Goal: Contribute content: Contribute content

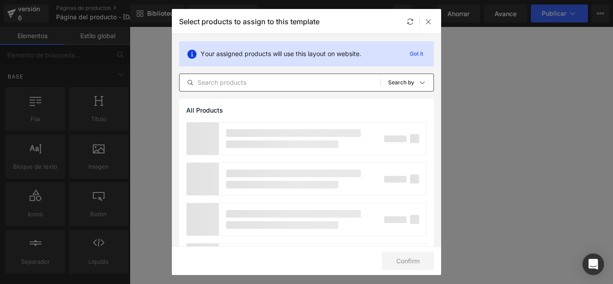
click at [253, 84] on input "text" at bounding box center [279, 82] width 201 height 11
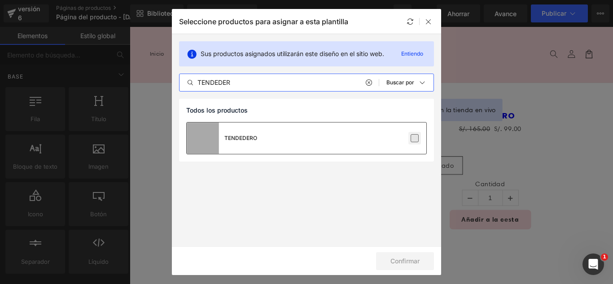
type input "TENDEDER"
click at [419, 142] on label at bounding box center [414, 138] width 8 height 8
click at [414, 138] on input "checkbox" at bounding box center [414, 138] width 0 height 0
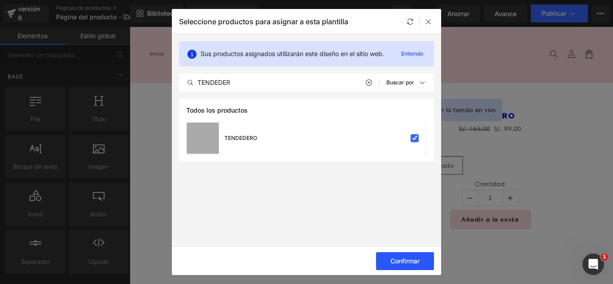
click at [412, 261] on font "Confirmar" at bounding box center [404, 261] width 29 height 8
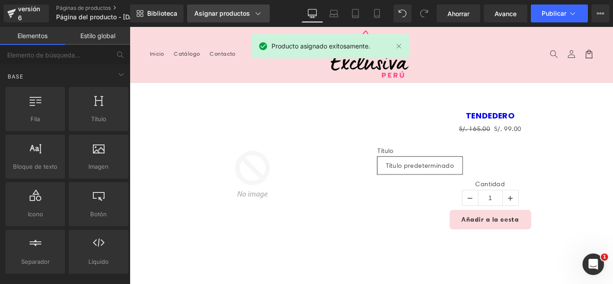
click at [256, 12] on icon at bounding box center [257, 13] width 9 height 9
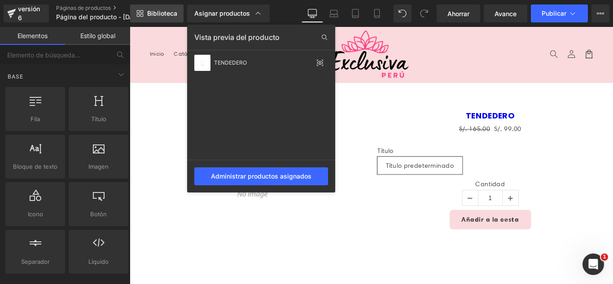
click at [156, 12] on font "Biblioteca" at bounding box center [162, 13] width 30 height 8
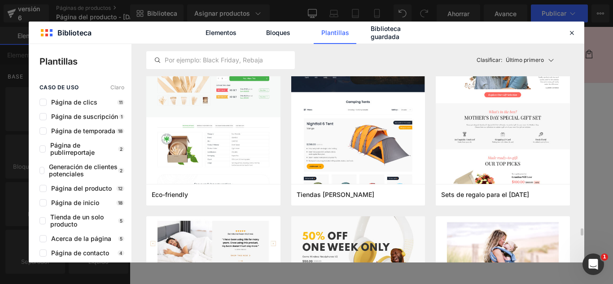
scroll to position [4037, 0]
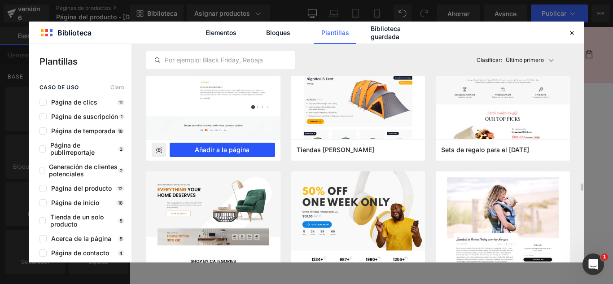
click at [224, 149] on font "Añadir a la página" at bounding box center [222, 150] width 55 height 8
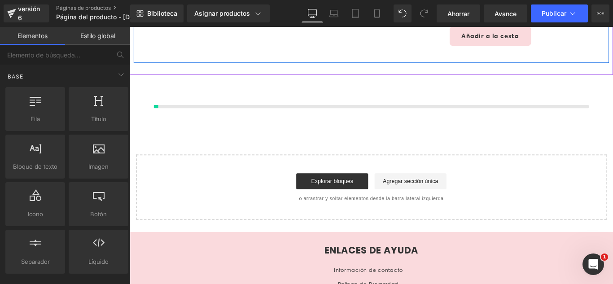
scroll to position [213, 0]
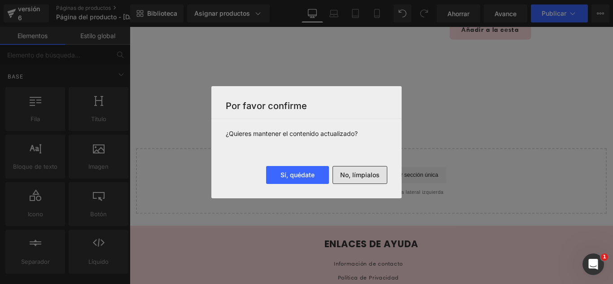
click at [377, 172] on font "No, límpialos" at bounding box center [359, 175] width 39 height 8
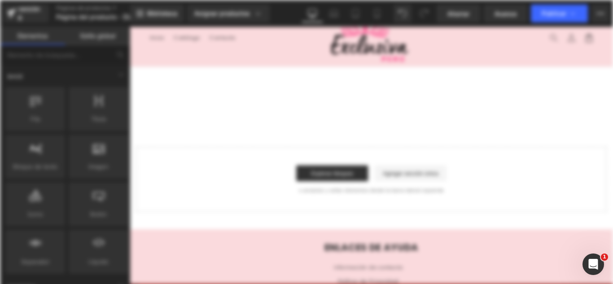
scroll to position [0, 0]
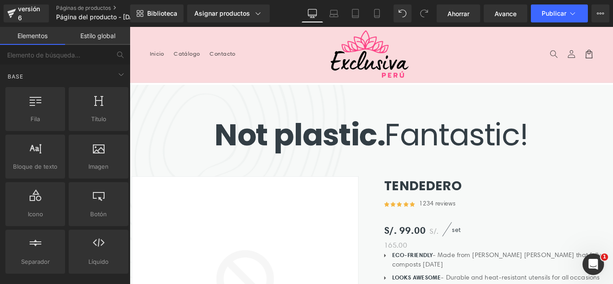
click at [469, 56] on header "Menú Inicio Catálogo Contacto Iniciar sesión Inicio Catálogo Contacto [GEOGRAPH…" at bounding box center [401, 58] width 543 height 62
click at [295, 124] on strong "Not plastic." at bounding box center [320, 148] width 191 height 48
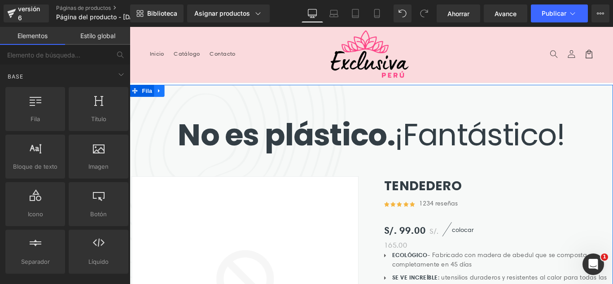
click at [160, 98] on icon at bounding box center [163, 99] width 6 height 7
click at [183, 98] on icon at bounding box center [186, 99] width 6 height 6
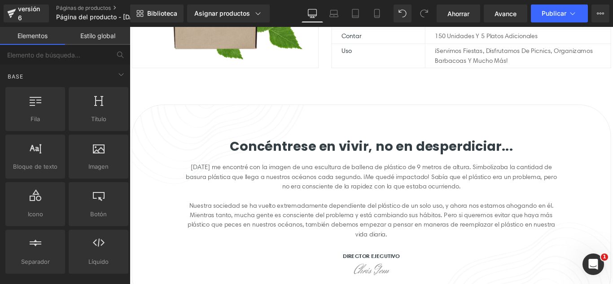
scroll to position [269, 0]
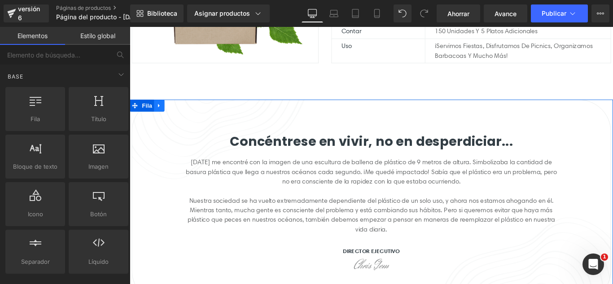
click at [161, 113] on icon at bounding box center [163, 115] width 6 height 7
click at [183, 112] on icon at bounding box center [186, 115] width 6 height 7
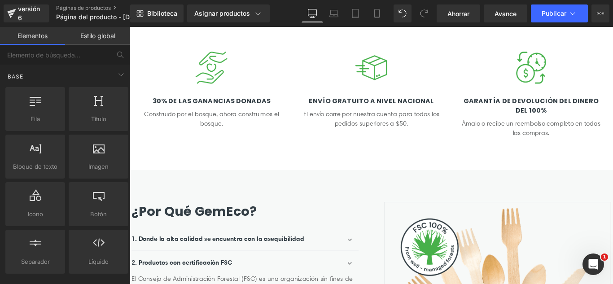
scroll to position [404, 0]
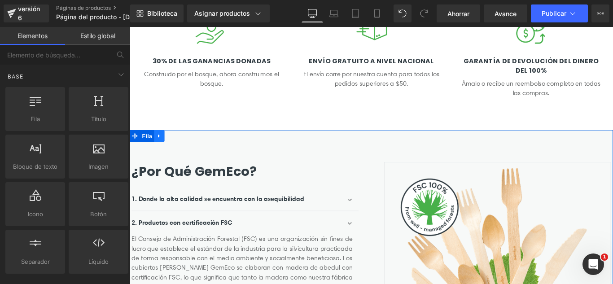
click at [160, 147] on icon at bounding box center [163, 149] width 6 height 7
click at [183, 148] on icon at bounding box center [186, 149] width 6 height 6
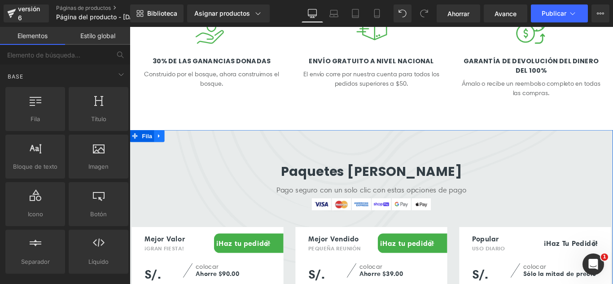
click at [161, 151] on icon at bounding box center [163, 149] width 6 height 7
click at [183, 150] on icon at bounding box center [186, 149] width 6 height 6
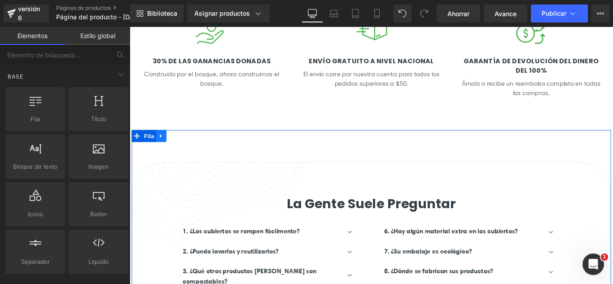
click at [162, 148] on icon at bounding box center [165, 149] width 6 height 7
click at [185, 149] on icon at bounding box center [188, 149] width 6 height 6
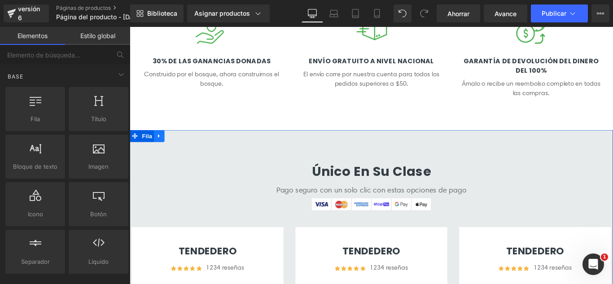
click at [161, 148] on icon at bounding box center [162, 150] width 2 height 4
click at [183, 148] on icon at bounding box center [186, 149] width 6 height 7
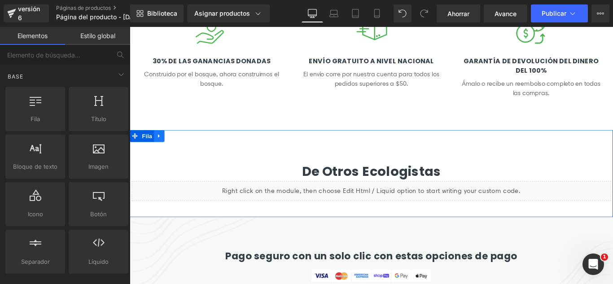
click at [160, 150] on icon at bounding box center [163, 149] width 6 height 7
click at [183, 148] on icon at bounding box center [186, 149] width 6 height 6
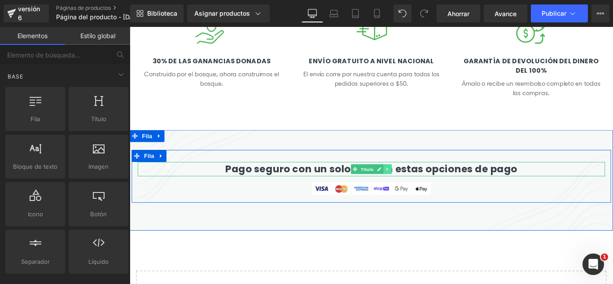
click at [417, 187] on icon at bounding box center [419, 186] width 5 height 5
click at [422, 187] on icon at bounding box center [424, 186] width 5 height 5
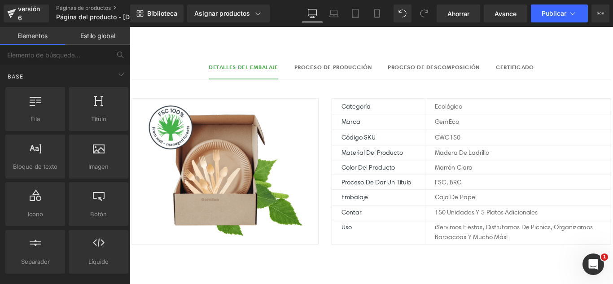
scroll to position [0, 0]
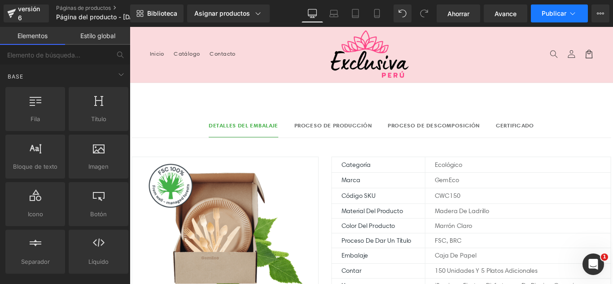
click at [568, 13] on icon at bounding box center [572, 13] width 9 height 9
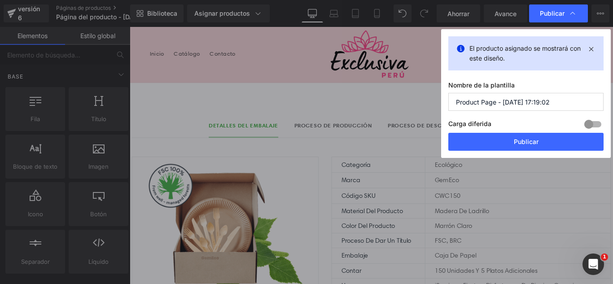
click at [556, 107] on input "Product Page - [DATE] 17:19:02" at bounding box center [525, 102] width 155 height 18
click at [555, 107] on input "Product Page - [DATE] 17:19:02" at bounding box center [525, 102] width 155 height 18
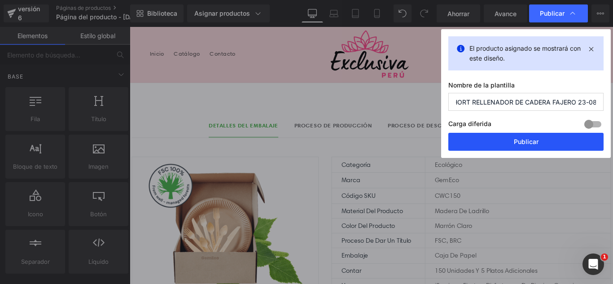
type input "SHORT RELLENADOR DE CADERA FAJERO 23-08"
drag, startPoint x: 558, startPoint y: 144, endPoint x: 476, endPoint y: 129, distance: 83.1
click at [558, 144] on button "Publicar" at bounding box center [525, 142] width 155 height 18
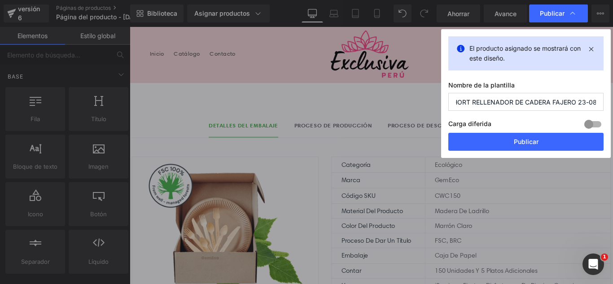
scroll to position [0, 0]
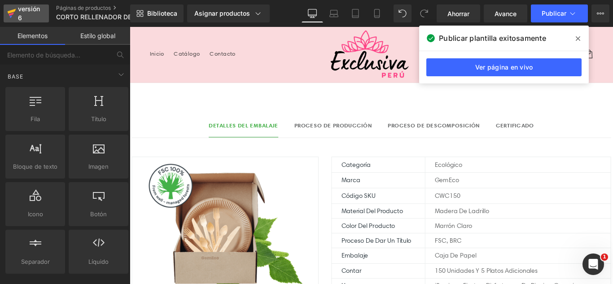
click at [26, 15] on div "versión 6" at bounding box center [29, 13] width 27 height 21
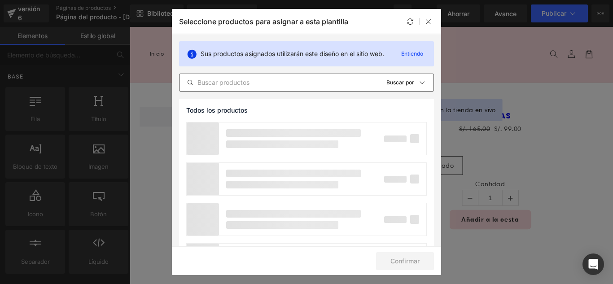
click at [274, 79] on input "text" at bounding box center [278, 82] width 199 height 11
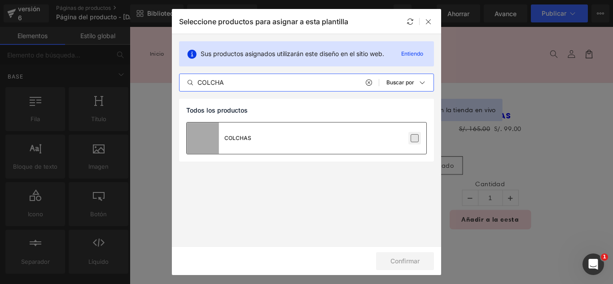
type input "COLCHA"
click at [413, 136] on label at bounding box center [414, 138] width 8 height 8
click at [414, 138] on input "checkbox" at bounding box center [414, 138] width 0 height 0
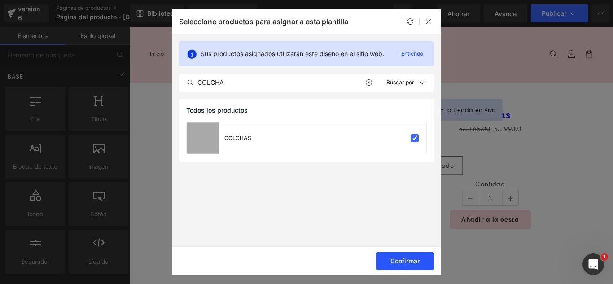
click at [422, 265] on button "Confirmar" at bounding box center [405, 261] width 58 height 18
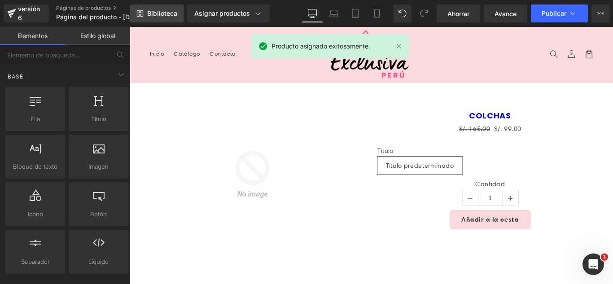
click at [165, 17] on link "Biblioteca" at bounding box center [156, 13] width 53 height 18
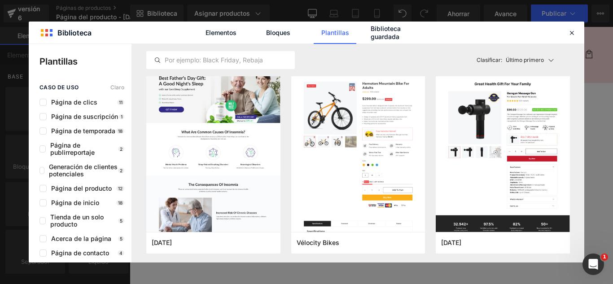
scroll to position [3185, 0]
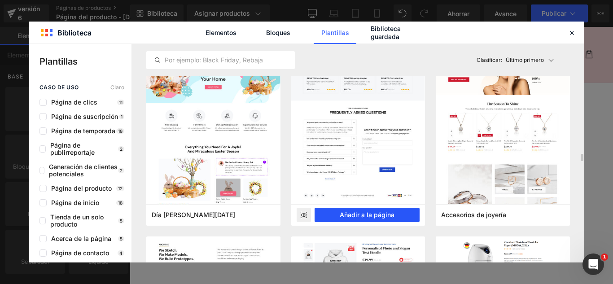
click at [367, 214] on font "Añadir a la página" at bounding box center [367, 215] width 55 height 8
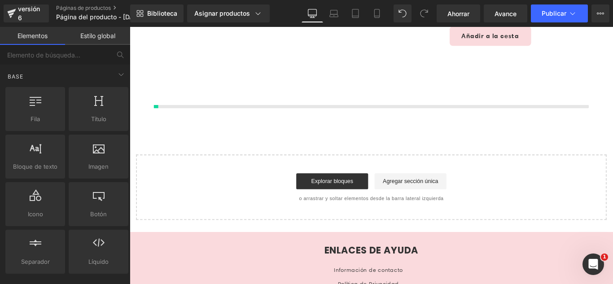
scroll to position [213, 0]
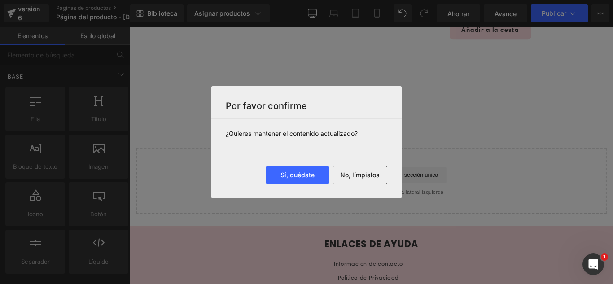
click at [366, 172] on font "No, límpialos" at bounding box center [359, 175] width 39 height 8
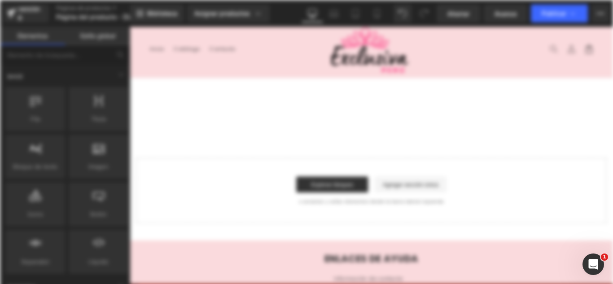
scroll to position [0, 0]
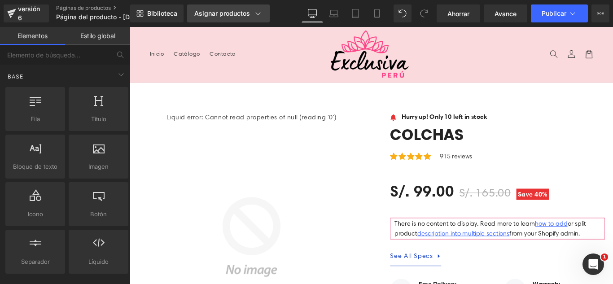
click at [303, 61] on nav "Inicio Catálogo Contacto" at bounding box center [246, 57] width 199 height 19
click at [296, 85] on header "Menú Inicio Catálogo Contacto Iniciar sesión Inicio Catálogo Contacto [GEOGRAPH…" at bounding box center [401, 58] width 543 height 62
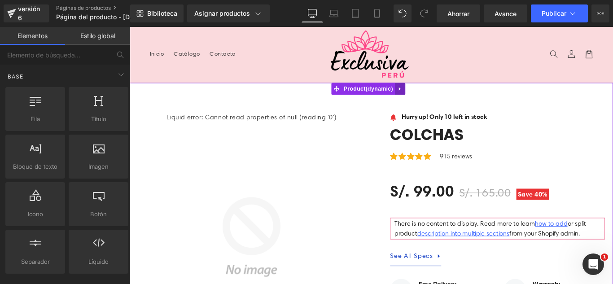
click at [432, 95] on icon at bounding box center [433, 96] width 6 height 7
click at [437, 97] on icon at bounding box center [439, 96] width 6 height 6
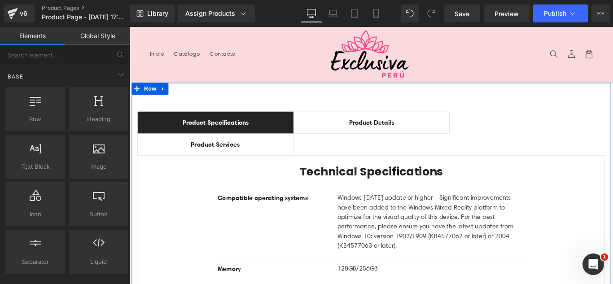
click at [166, 96] on icon at bounding box center [167, 96] width 6 height 7
click at [188, 97] on icon at bounding box center [191, 96] width 6 height 6
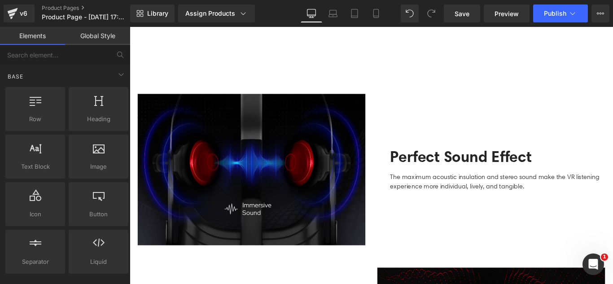
scroll to position [269, 0]
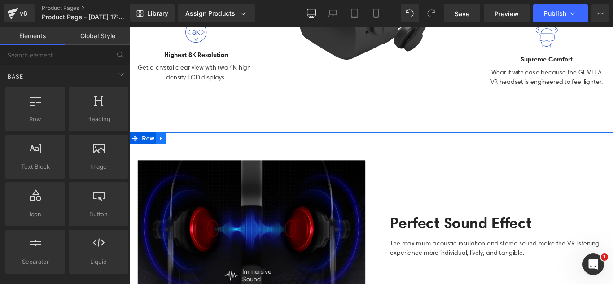
click at [163, 151] on icon at bounding box center [165, 151] width 6 height 7
click at [185, 149] on icon at bounding box center [188, 152] width 6 height 6
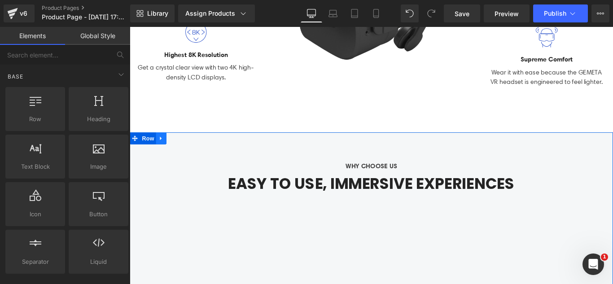
click at [164, 152] on icon at bounding box center [165, 152] width 2 height 4
click at [185, 152] on icon at bounding box center [188, 152] width 6 height 6
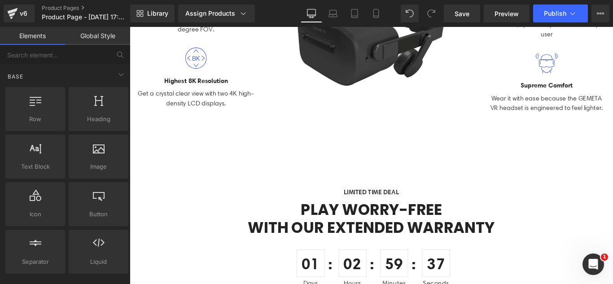
scroll to position [224, 0]
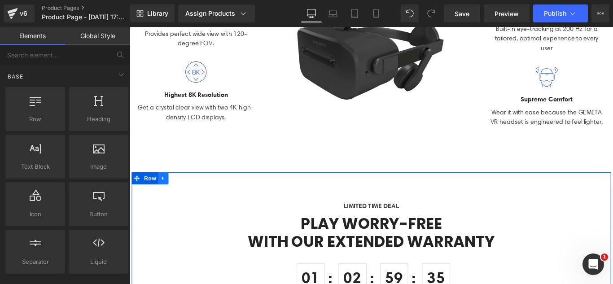
click at [166, 199] on link at bounding box center [167, 196] width 12 height 13
click at [188, 194] on icon at bounding box center [191, 197] width 6 height 6
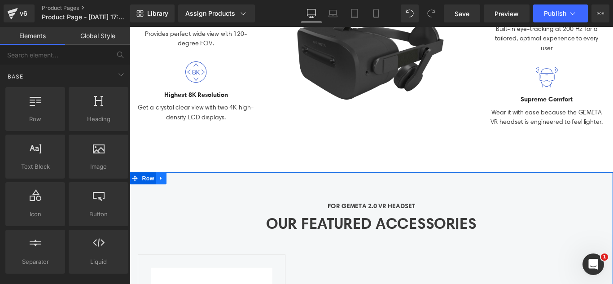
click at [162, 193] on icon at bounding box center [165, 196] width 6 height 7
click at [185, 196] on icon at bounding box center [188, 197] width 6 height 6
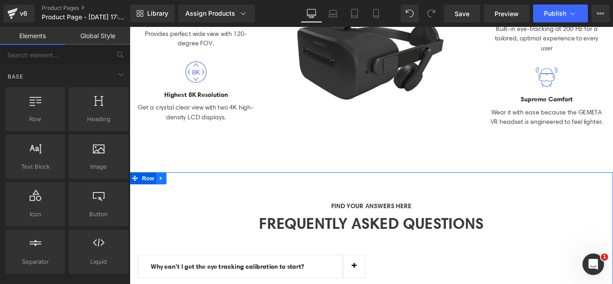
click at [163, 196] on icon at bounding box center [165, 196] width 6 height 7
click at [185, 195] on icon at bounding box center [188, 197] width 6 height 6
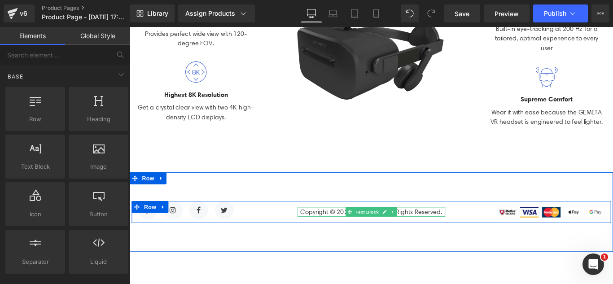
click at [423, 232] on icon at bounding box center [425, 234] width 5 height 5
click at [130, 27] on icon at bounding box center [130, 27] width 0 height 0
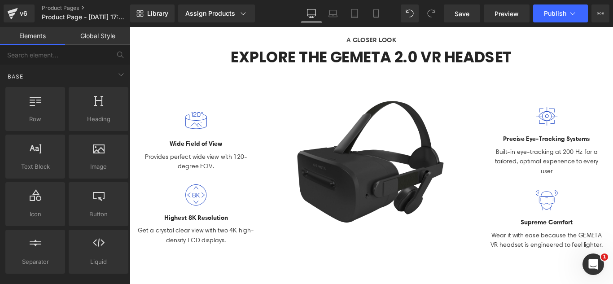
scroll to position [0, 0]
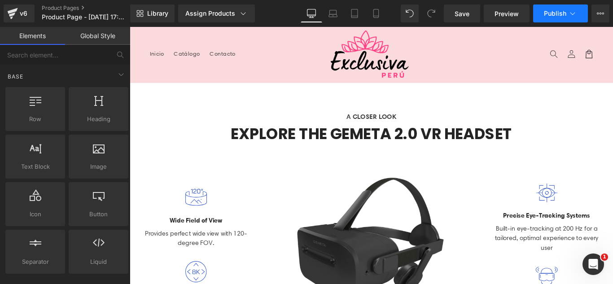
click at [575, 19] on button "Publish" at bounding box center [560, 13] width 55 height 18
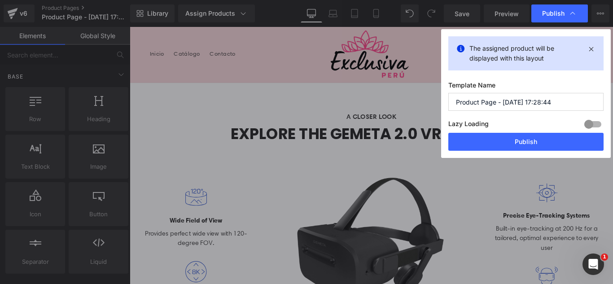
click at [553, 102] on input "Product Page - Aug 23, 17:28:44" at bounding box center [525, 102] width 155 height 18
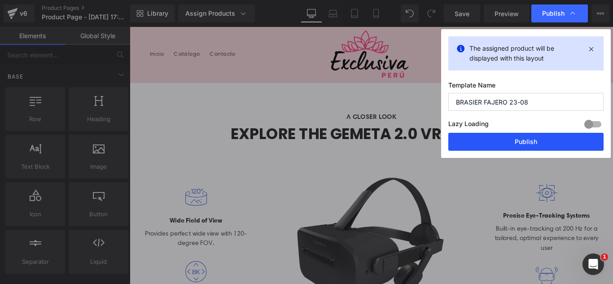
type input "BRASIER FAJERO 23-08"
drag, startPoint x: 538, startPoint y: 144, endPoint x: 459, endPoint y: 131, distance: 79.9
click at [538, 144] on button "Publish" at bounding box center [525, 142] width 155 height 18
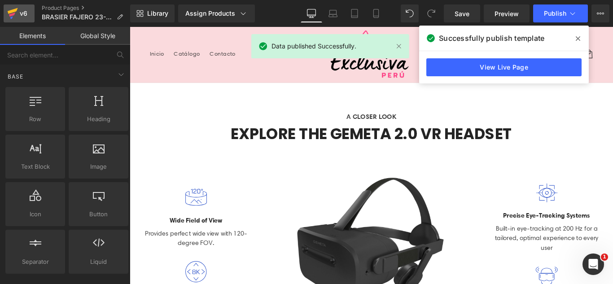
click at [22, 9] on div "v6" at bounding box center [23, 14] width 11 height 12
